Goal: Task Accomplishment & Management: Use online tool/utility

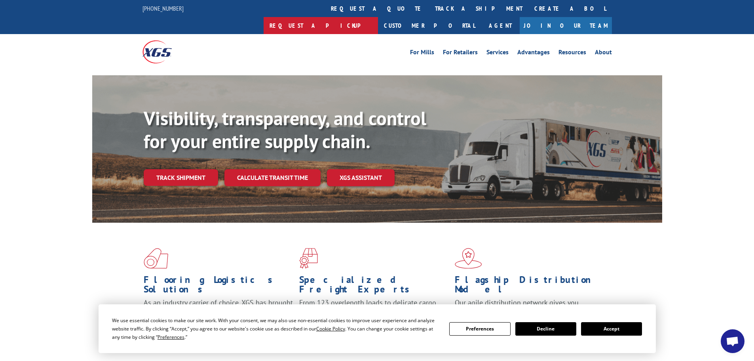
click at [378, 17] on link "Request a pickup" at bounding box center [321, 25] width 114 height 17
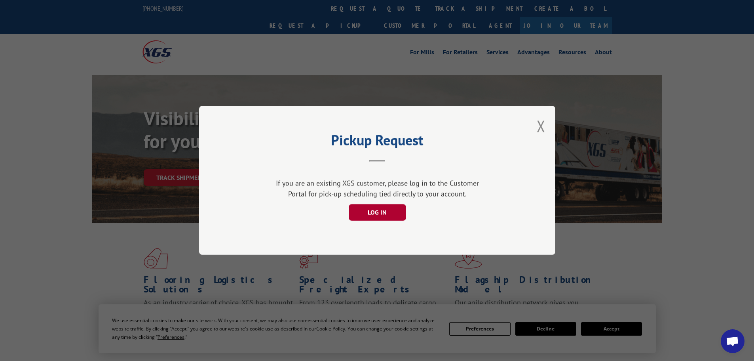
click at [393, 209] on button "LOG IN" at bounding box center [376, 212] width 57 height 17
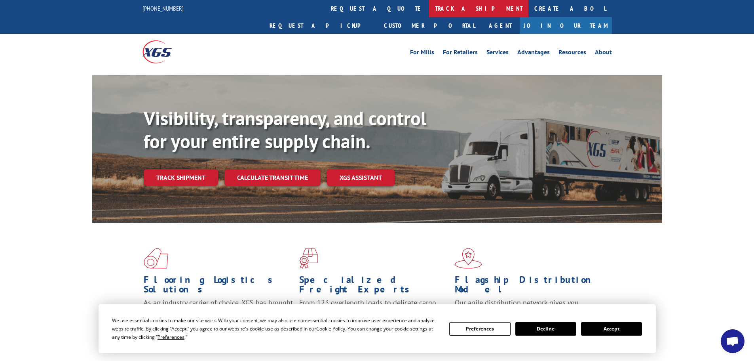
scroll to position [2624, 0]
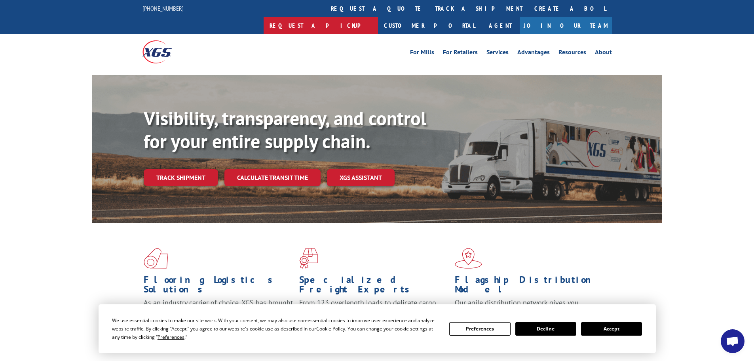
click at [378, 17] on link "Request a pickup" at bounding box center [321, 25] width 114 height 17
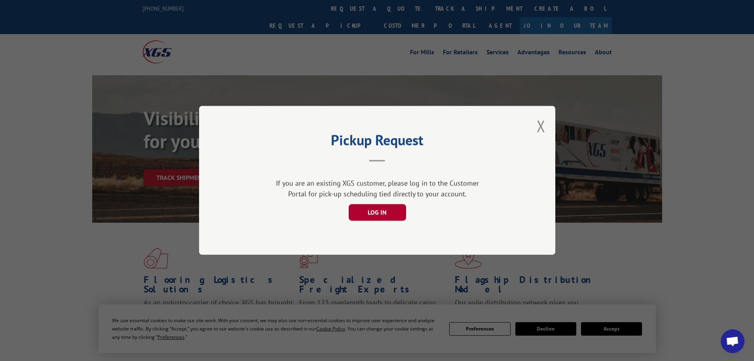
click at [393, 211] on button "LOG IN" at bounding box center [376, 212] width 57 height 17
